Goal: Task Accomplishment & Management: Complete application form

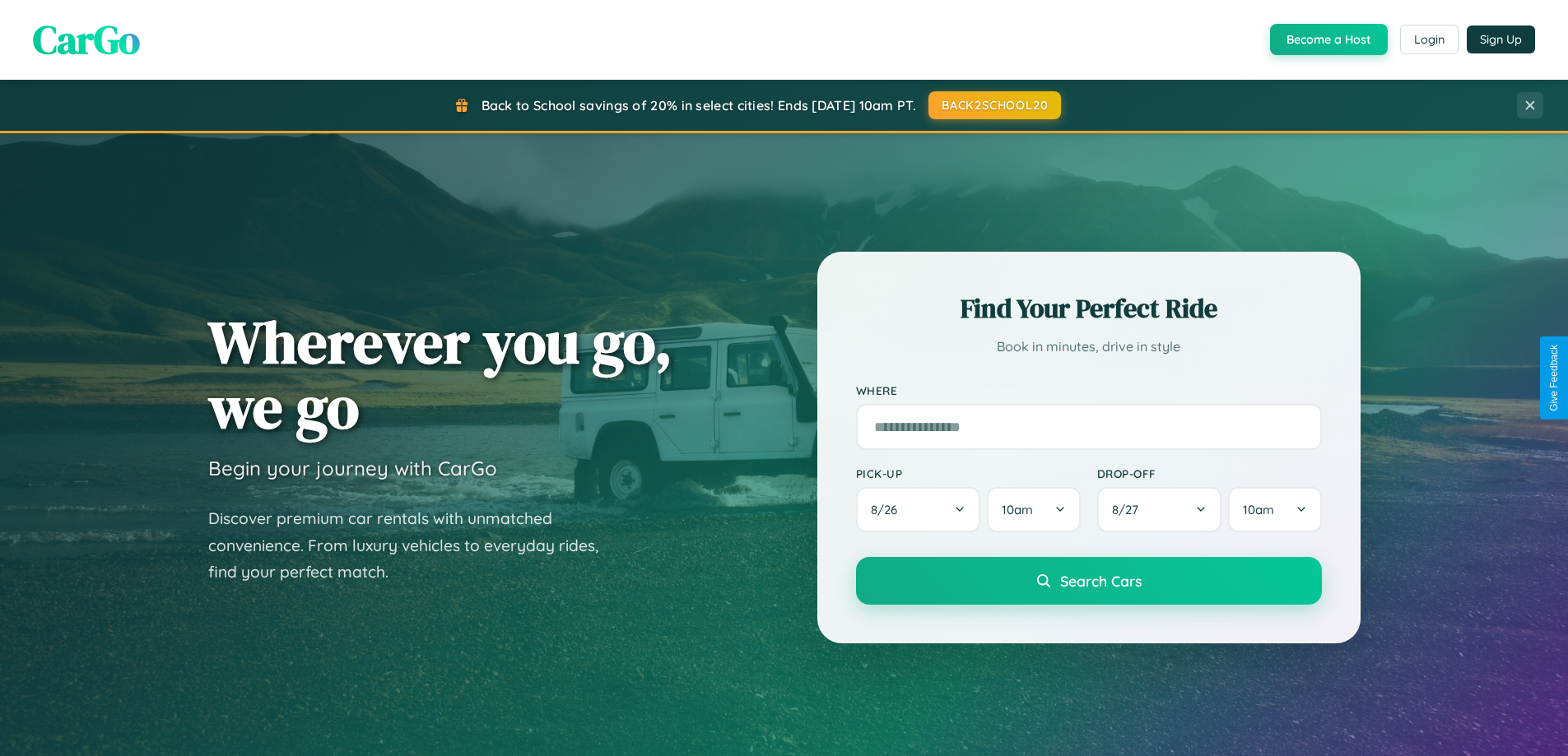
scroll to position [3166, 0]
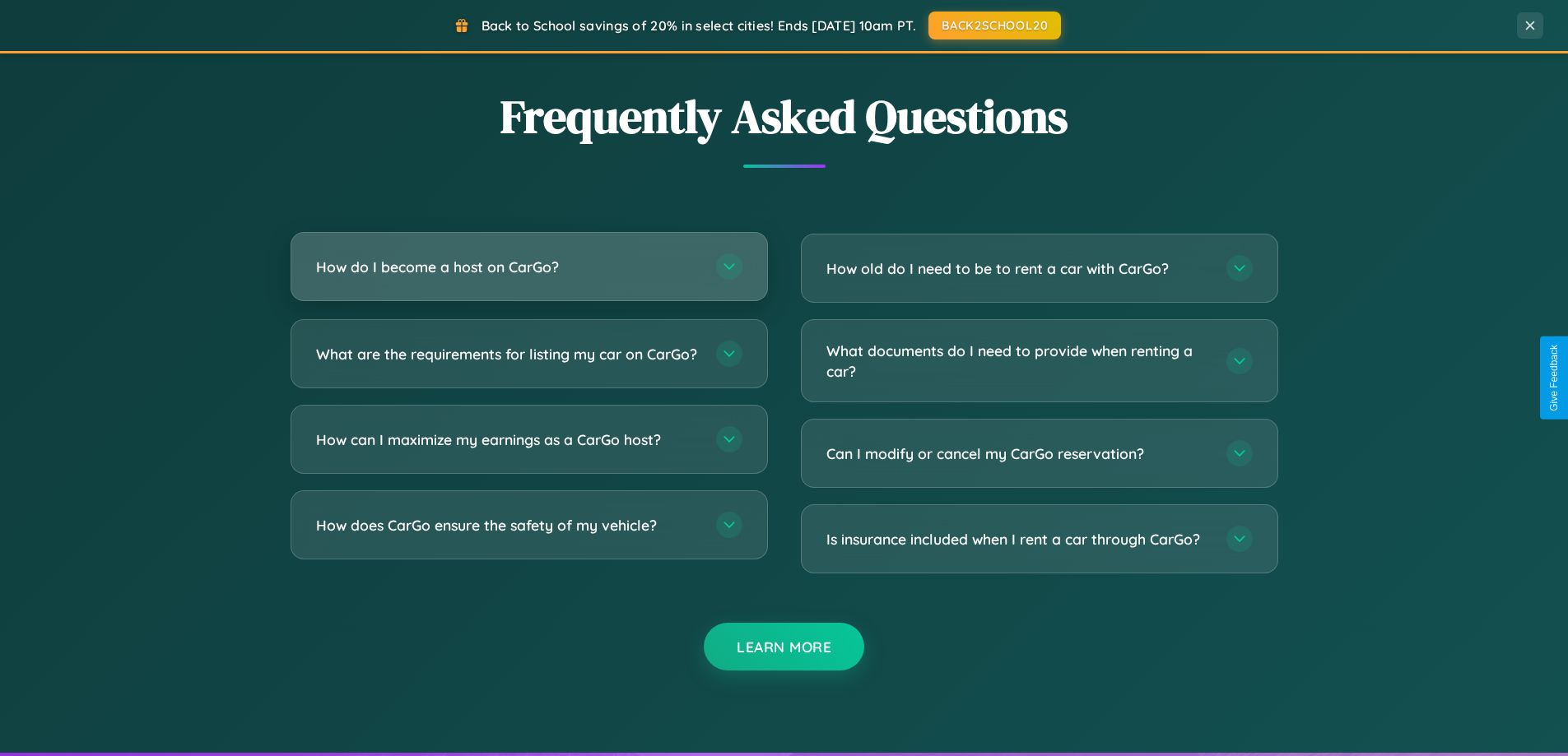
click at [528, 266] on h3 "How do I become a host on CarGo?" at bounding box center [507, 267] width 384 height 21
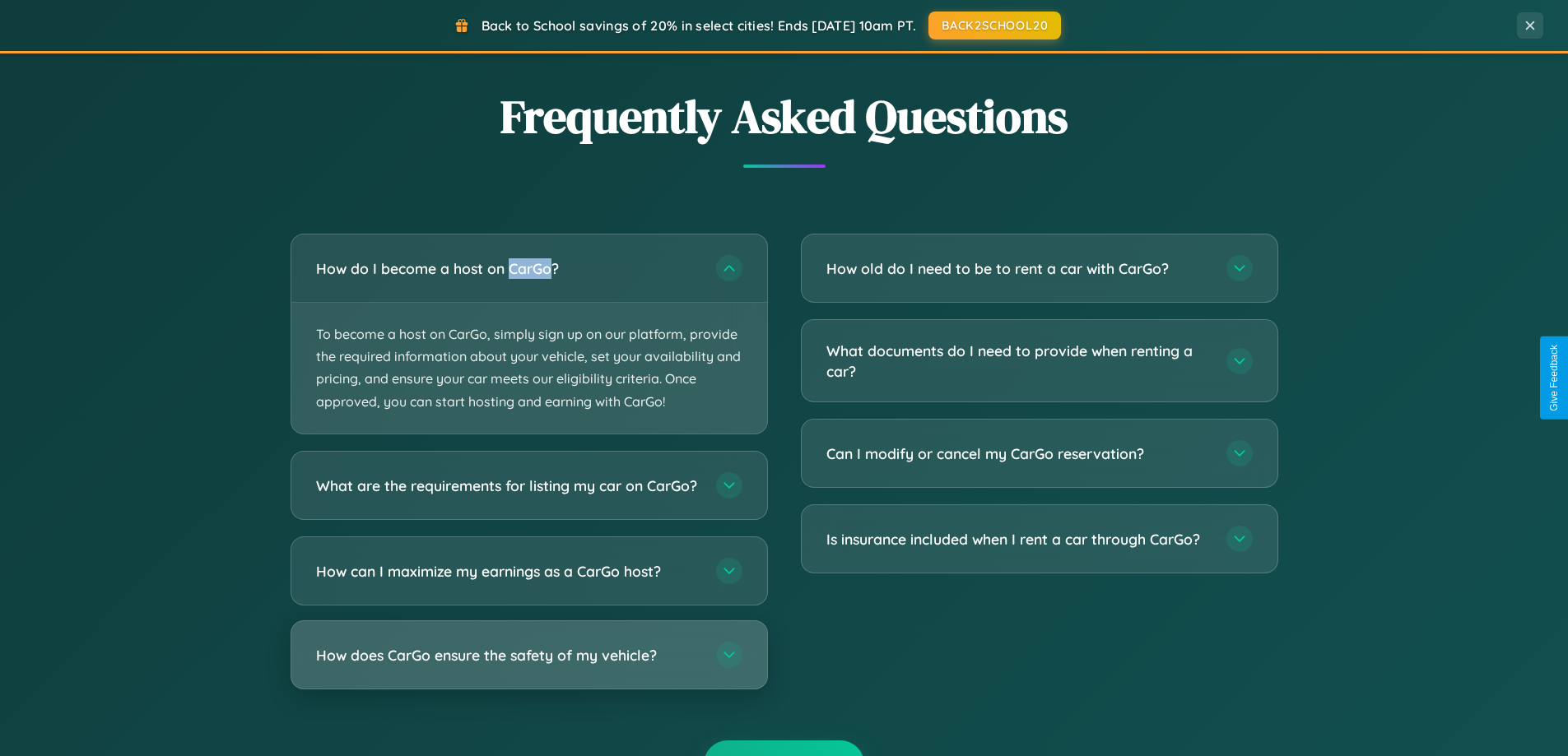
click at [528, 665] on h3 "How does CarGo ensure the safety of my vehicle?" at bounding box center [507, 654] width 384 height 21
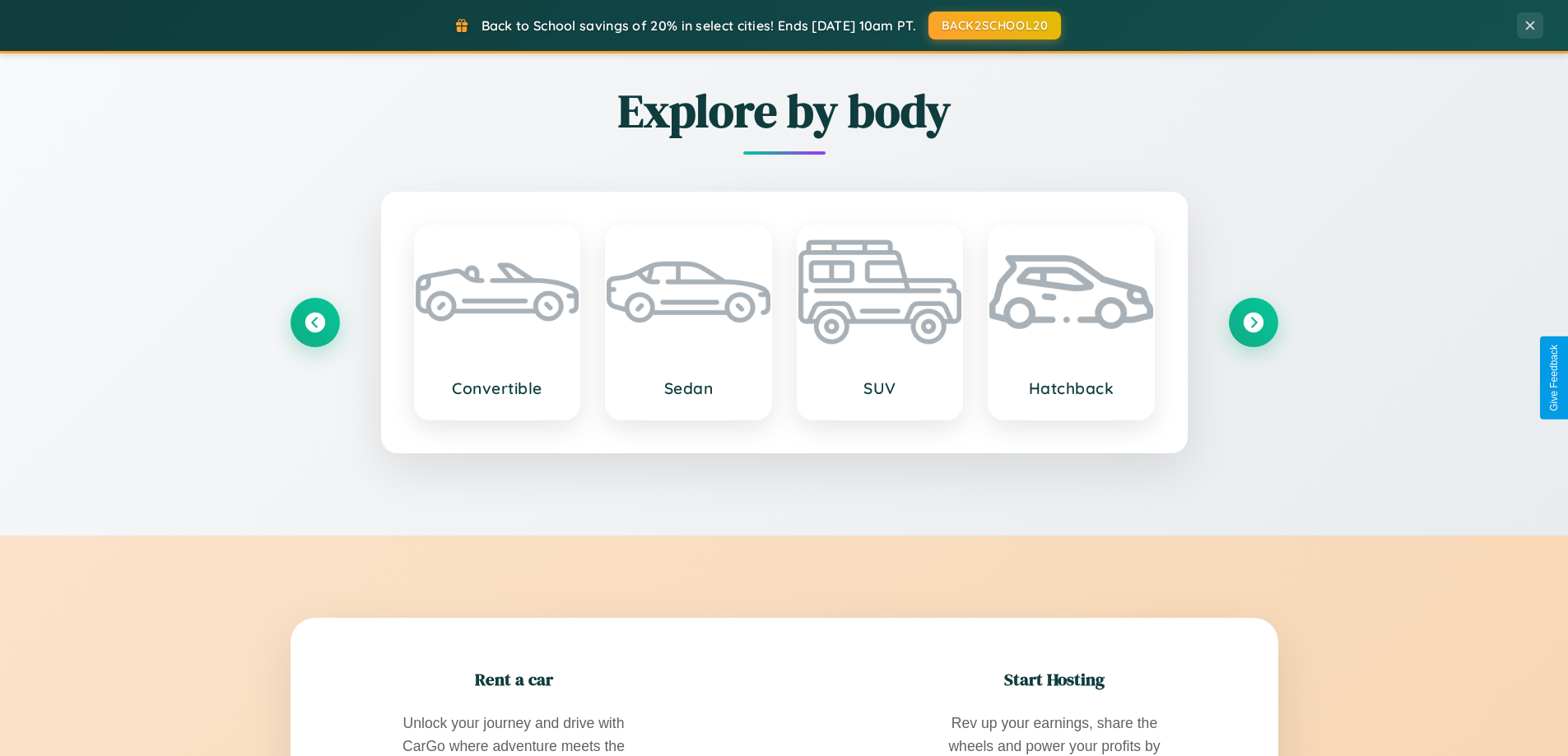
scroll to position [1132, 0]
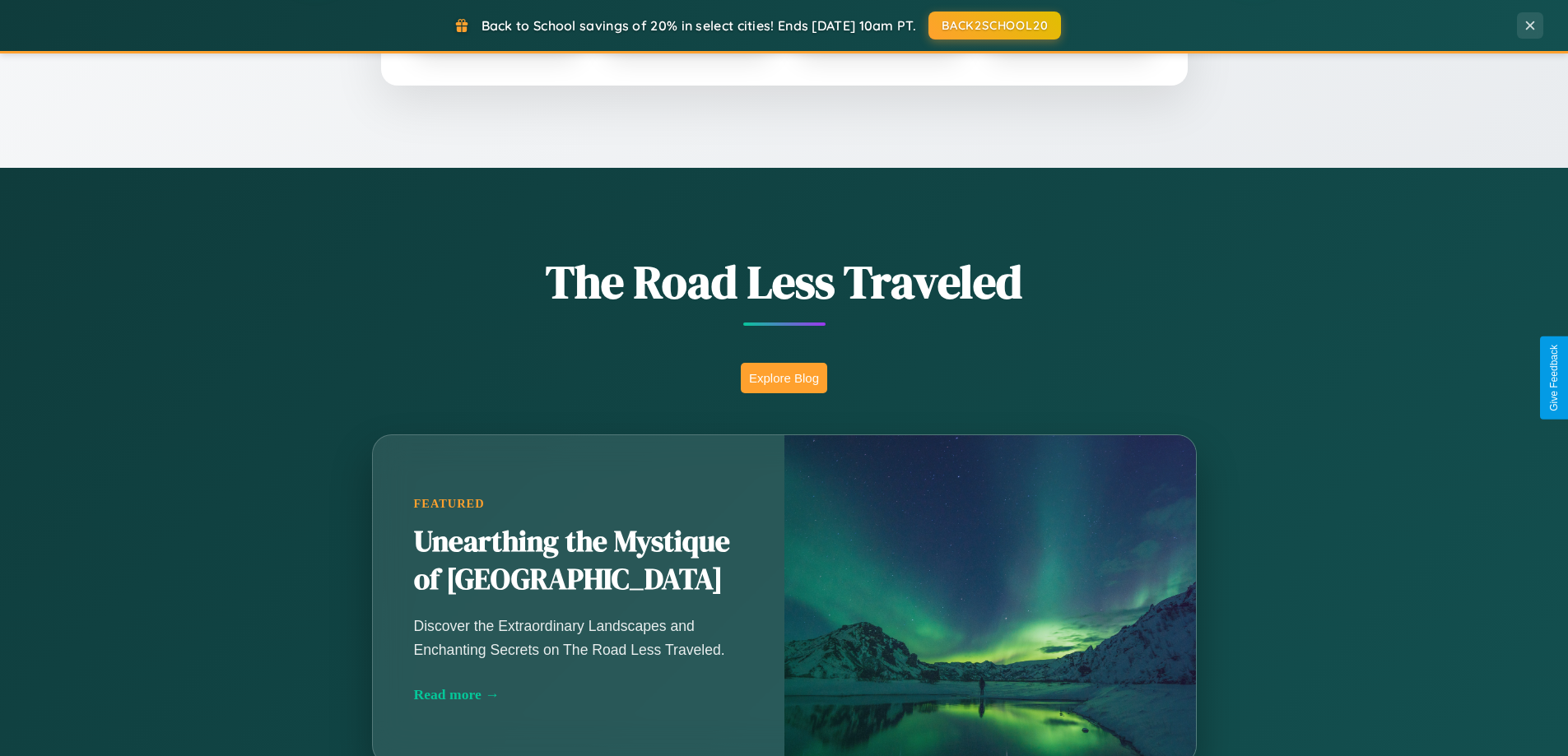
click at [783, 378] on button "Explore Blog" at bounding box center [783, 378] width 86 height 30
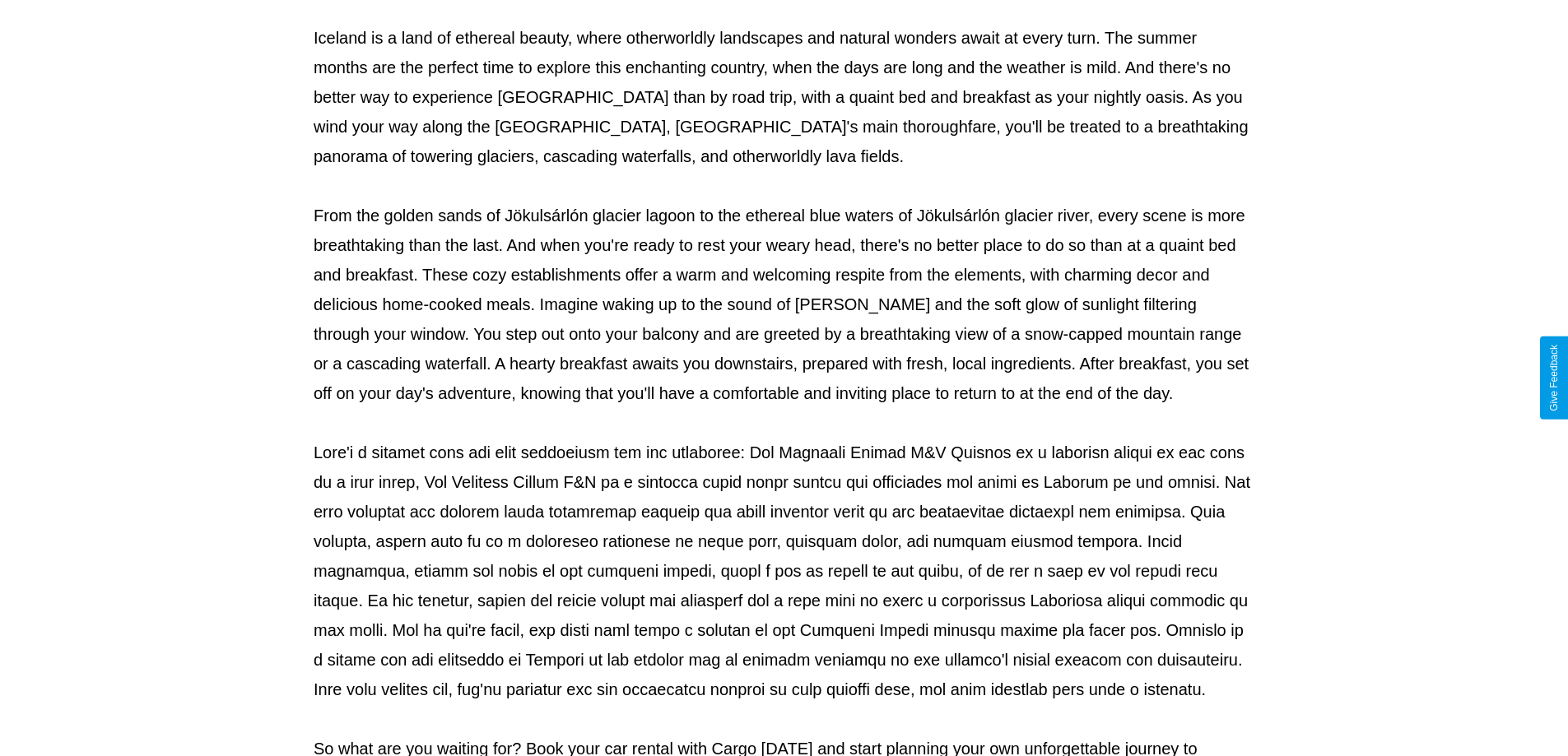
scroll to position [532, 0]
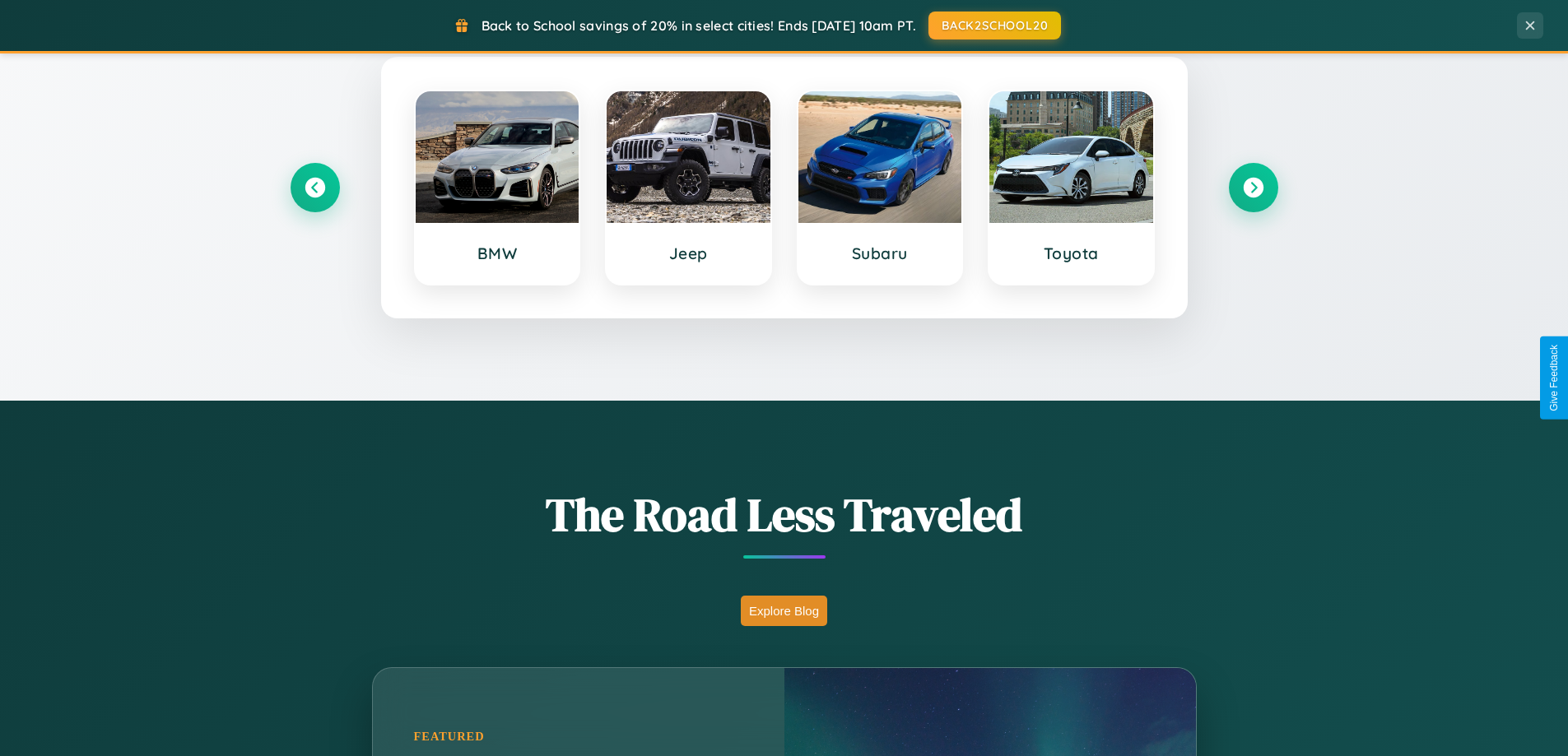
scroll to position [709, 0]
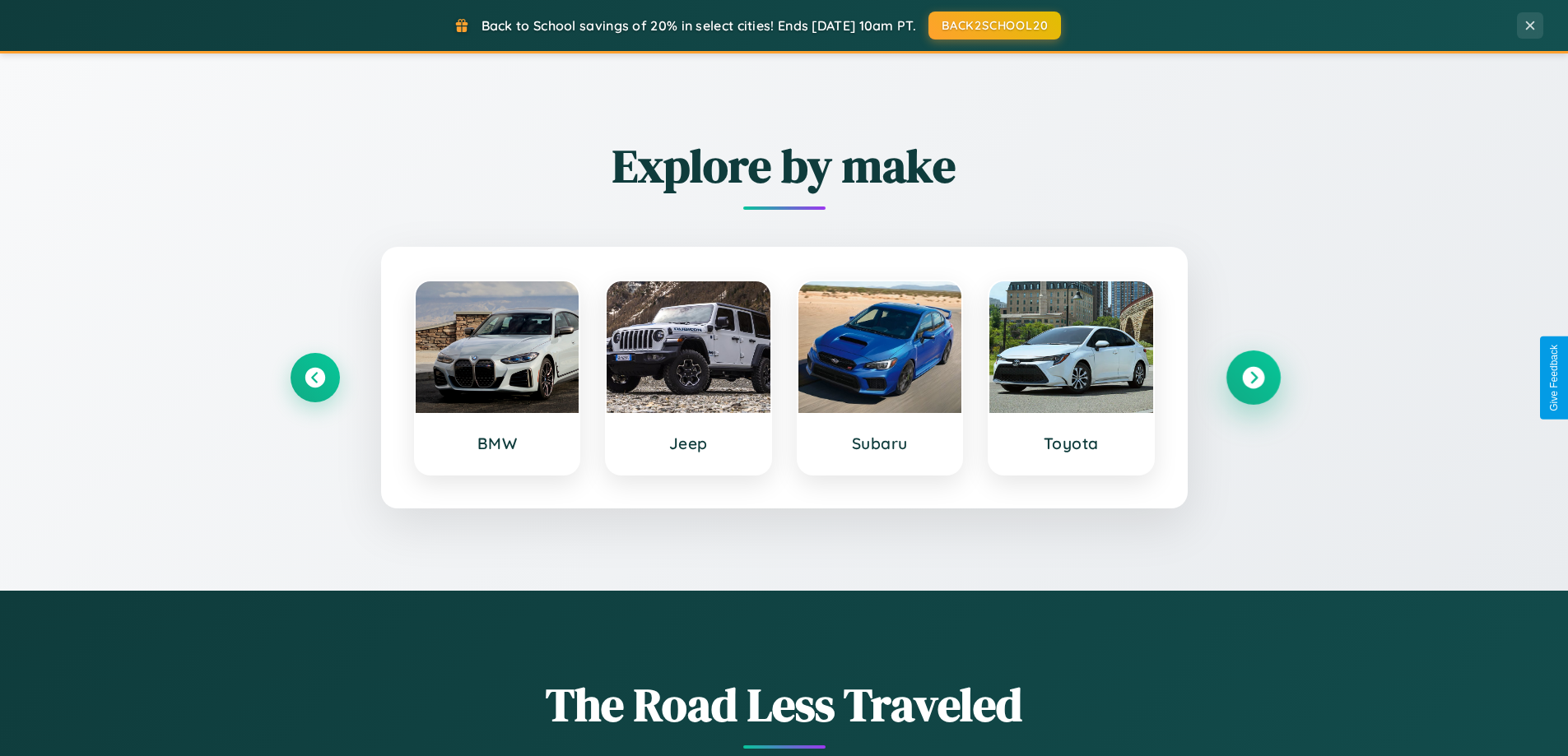
click at [1252, 378] on icon at bounding box center [1253, 378] width 23 height 23
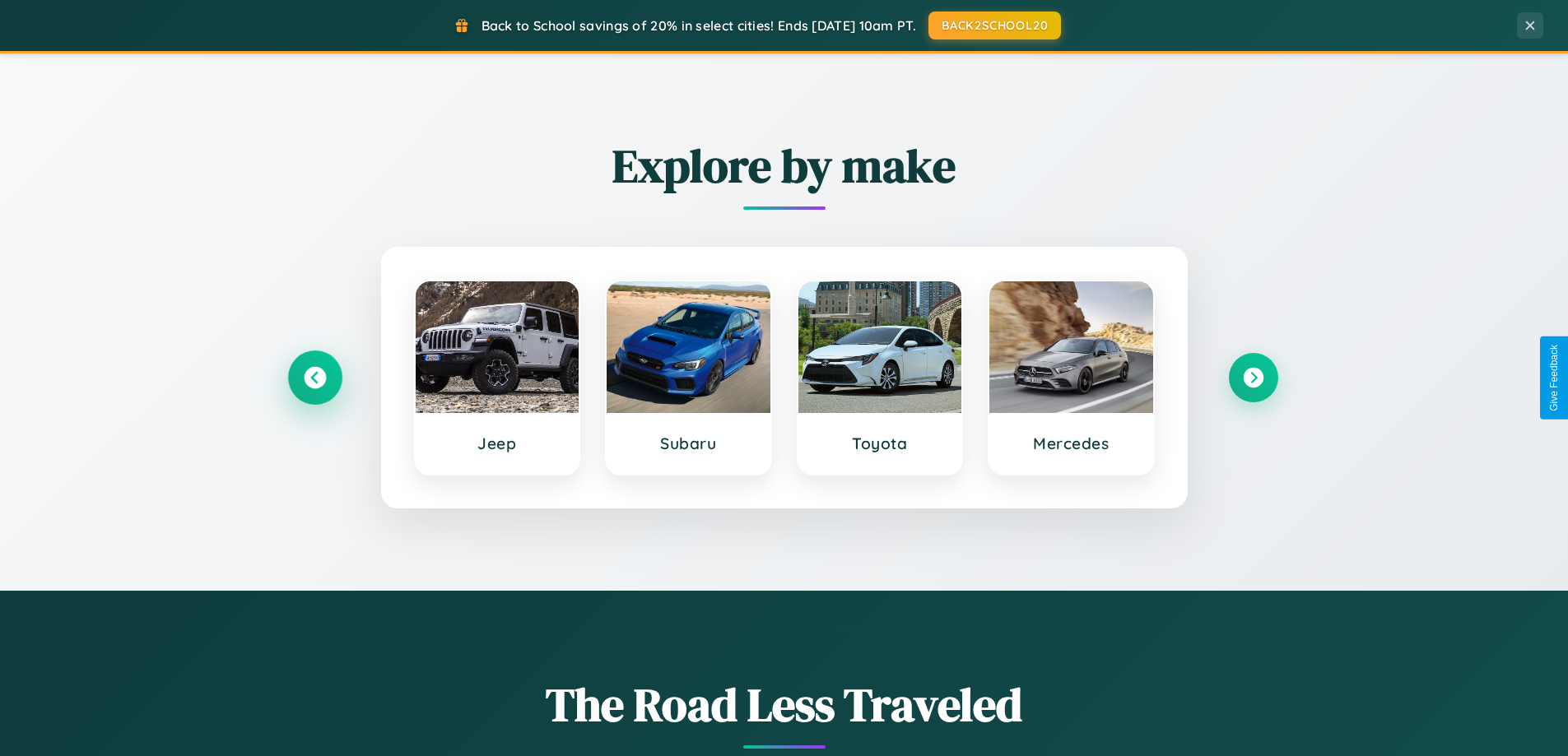
click at [314, 378] on icon at bounding box center [315, 378] width 23 height 23
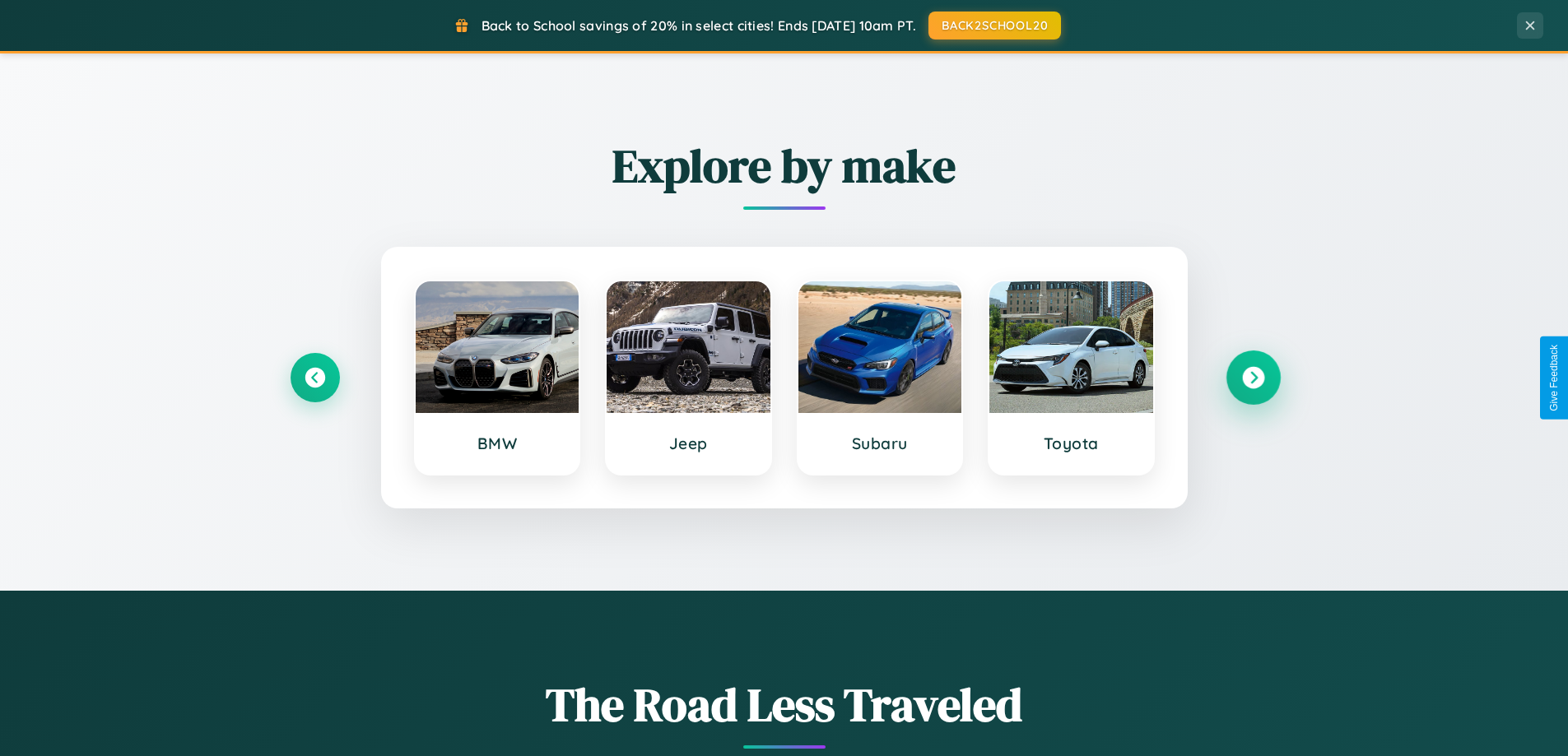
click at [1252, 378] on icon at bounding box center [1253, 378] width 23 height 23
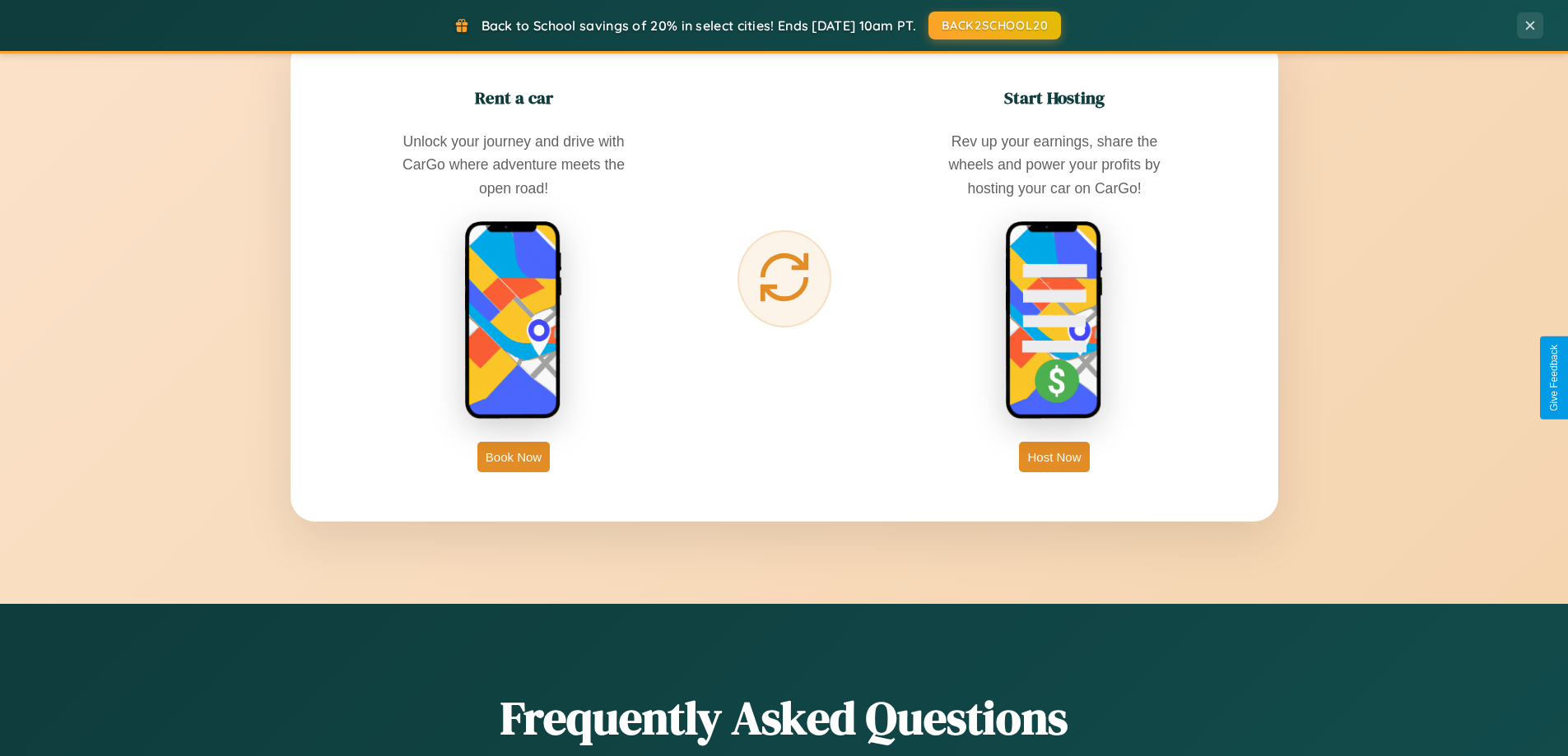
scroll to position [2644, 0]
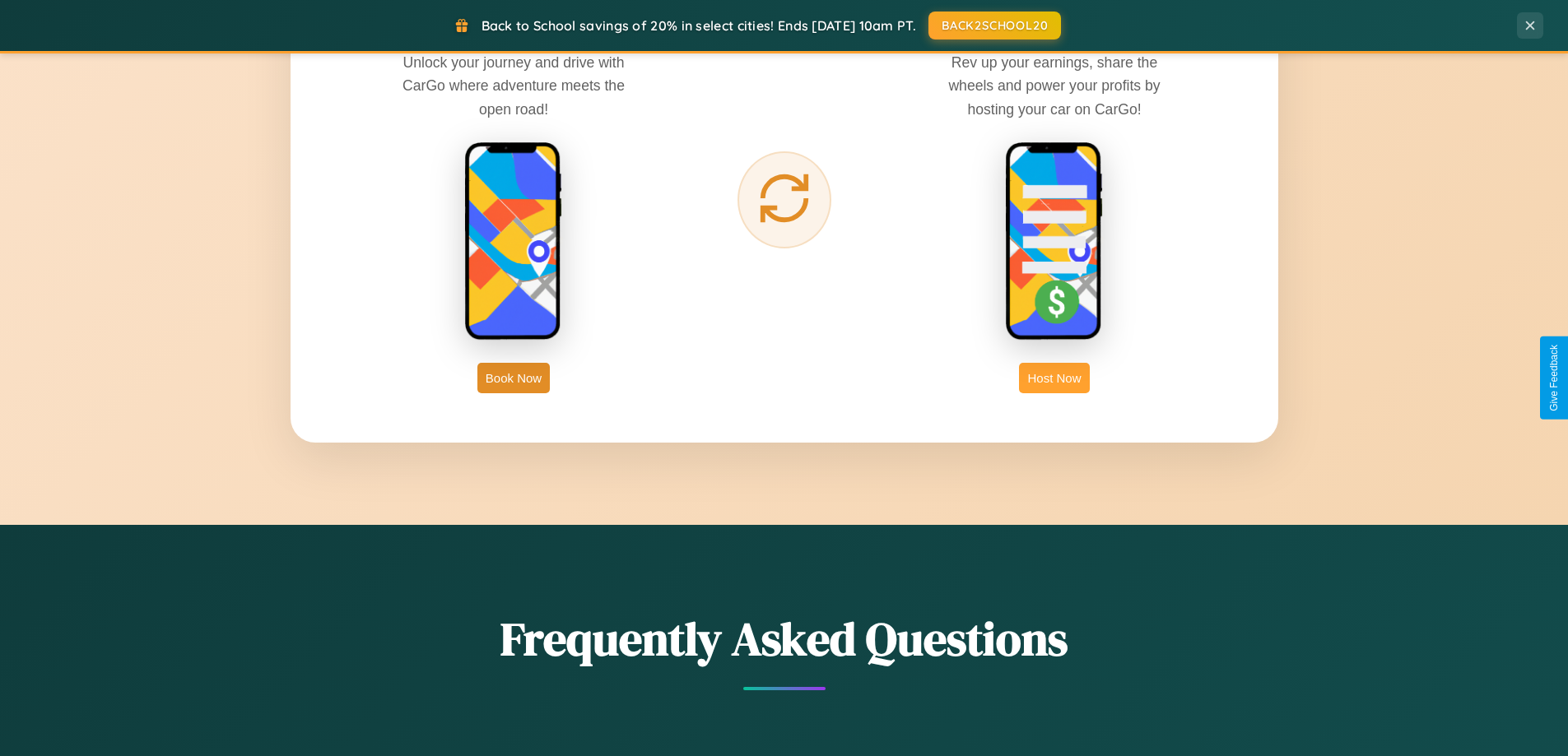
click at [1054, 378] on button "Host Now" at bounding box center [1054, 378] width 70 height 30
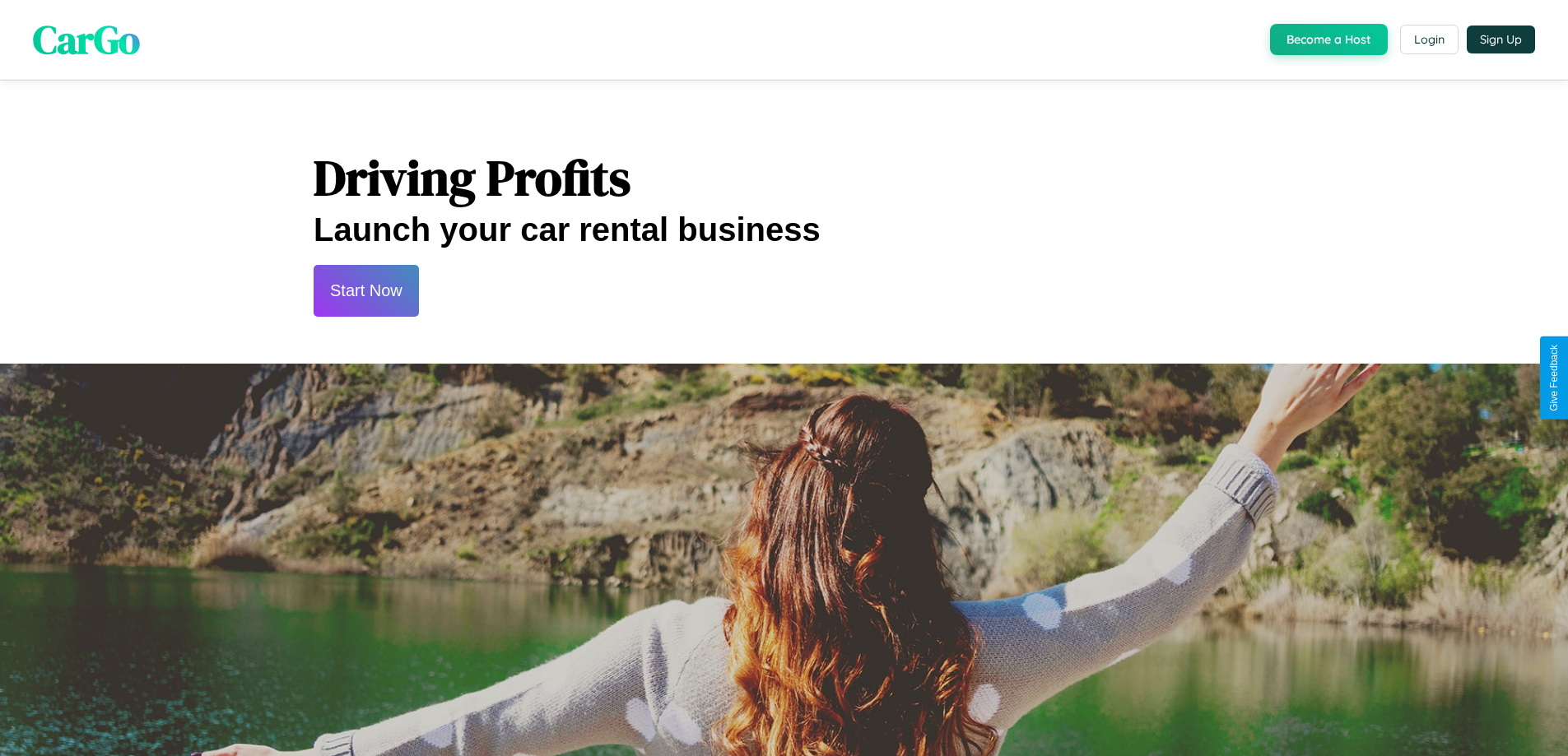
click at [365, 291] on button "Start Now" at bounding box center [365, 291] width 105 height 52
